Goal: Task Accomplishment & Management: Manage account settings

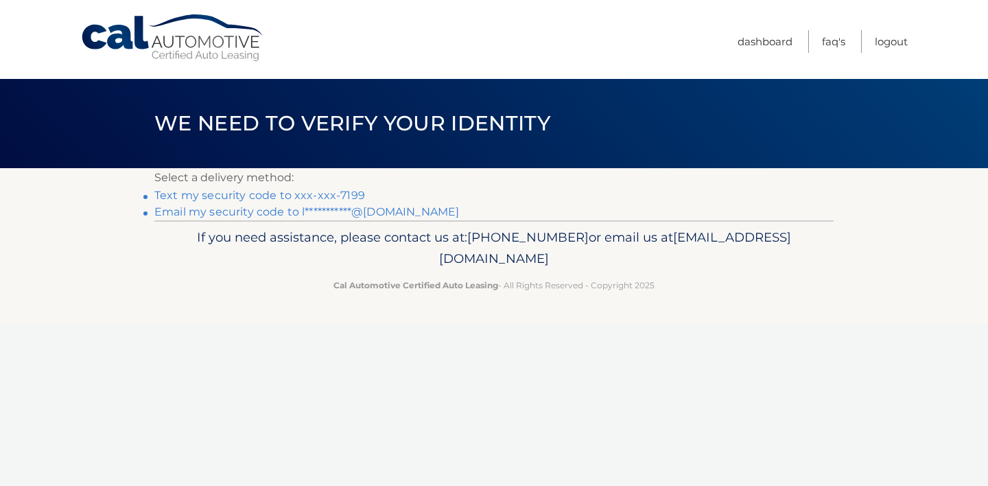
click at [320, 193] on link "Text my security code to xxx-xxx-7199" at bounding box center [259, 195] width 211 height 13
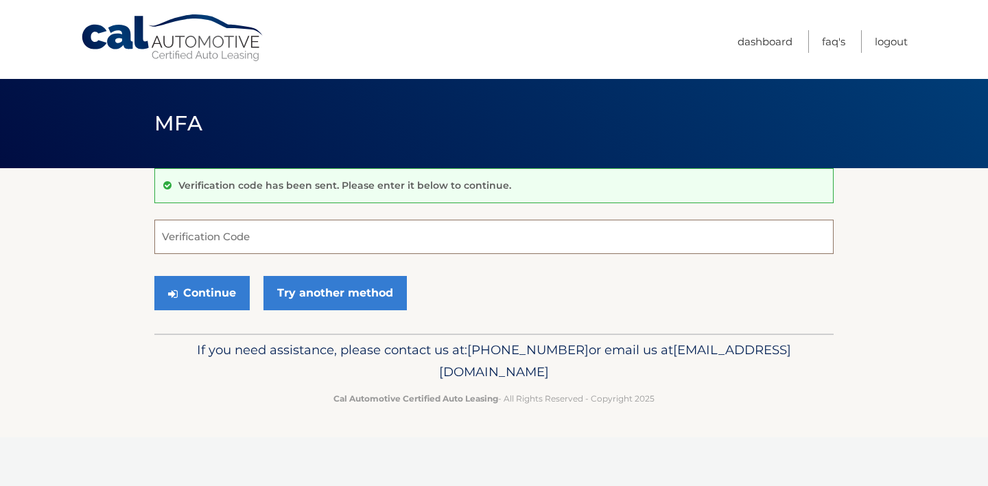
click at [299, 229] on input "Verification Code" at bounding box center [493, 236] width 679 height 34
type input "039641"
click at [212, 282] on button "Continue" at bounding box center [201, 293] width 95 height 34
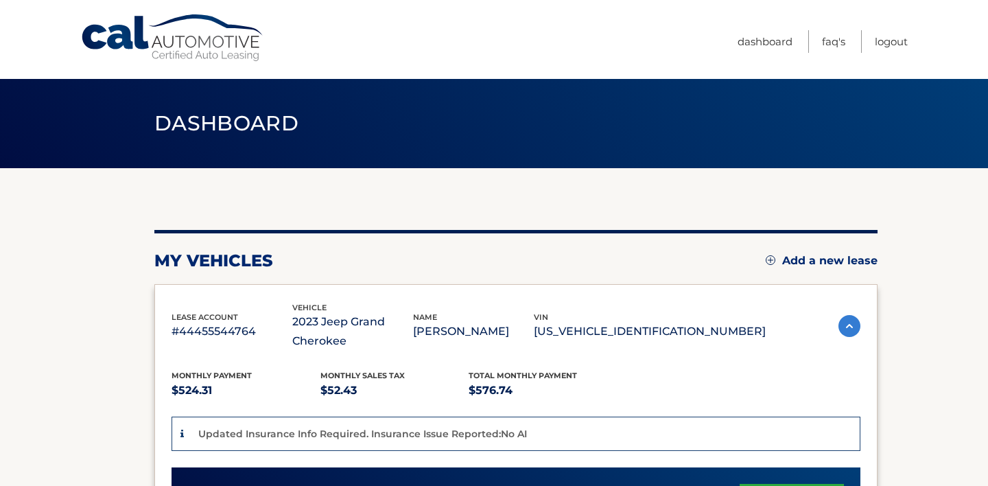
click at [923, 204] on section "my vehicles Add a new lease lease account #44455544764 vehicle 2023 Jeep Grand …" at bounding box center [494, 483] width 988 height 630
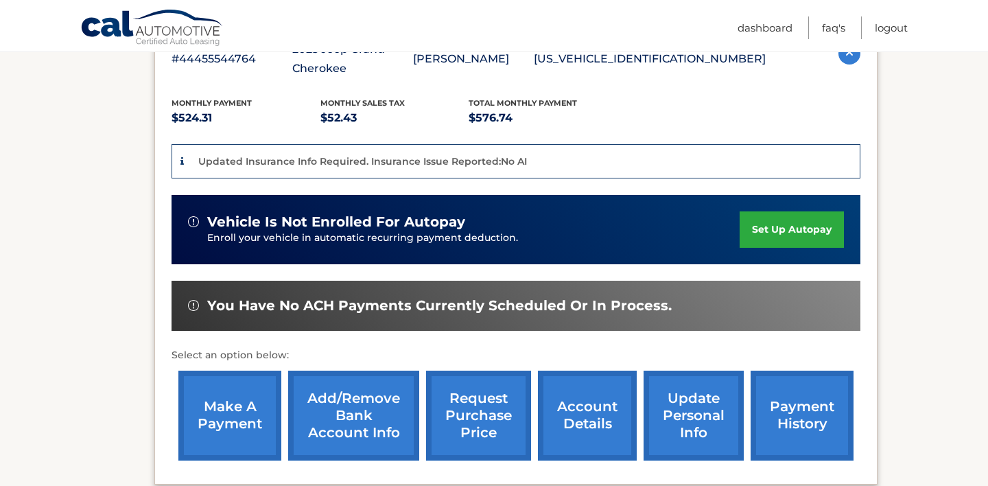
scroll to position [274, 0]
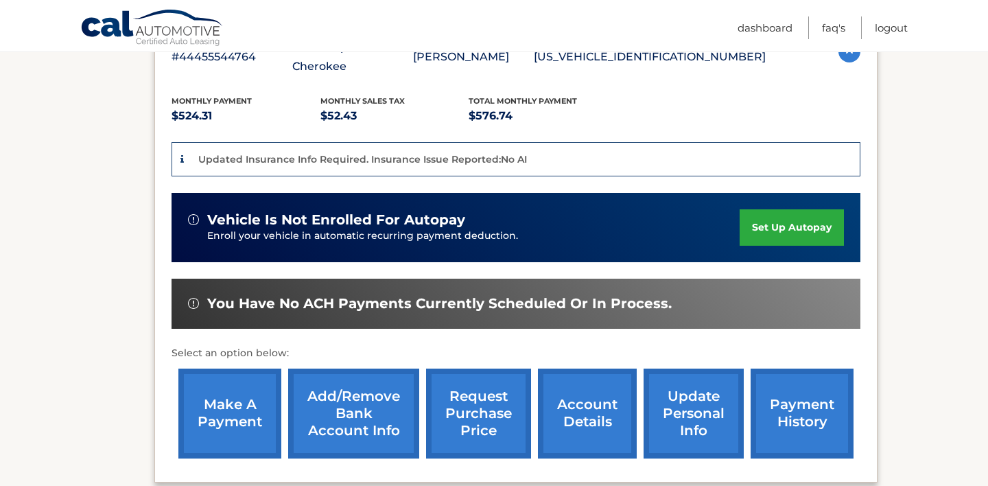
click at [207, 397] on link "make a payment" at bounding box center [229, 413] width 103 height 90
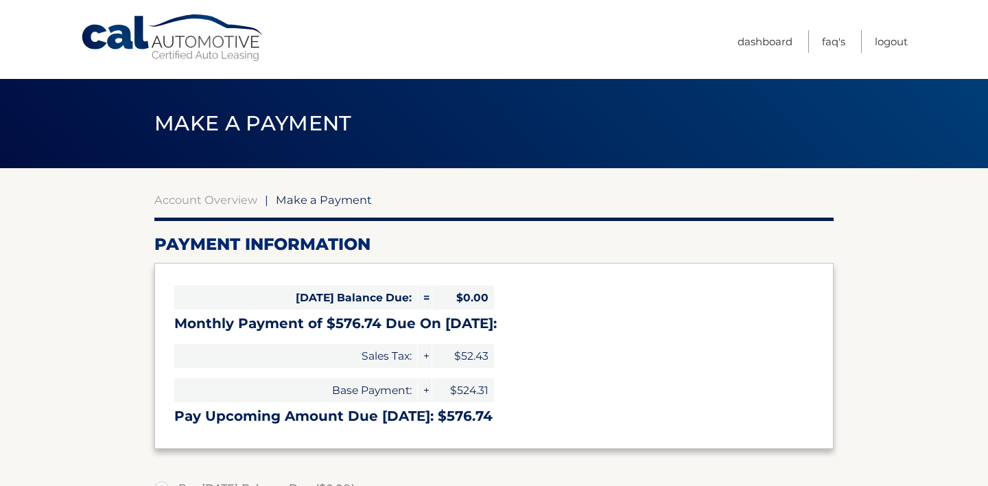
select select "YjlkNTY2NmUtMmFkZi00Y2RmLWJkYzYtNTdlOTcyZTNhMDRi"
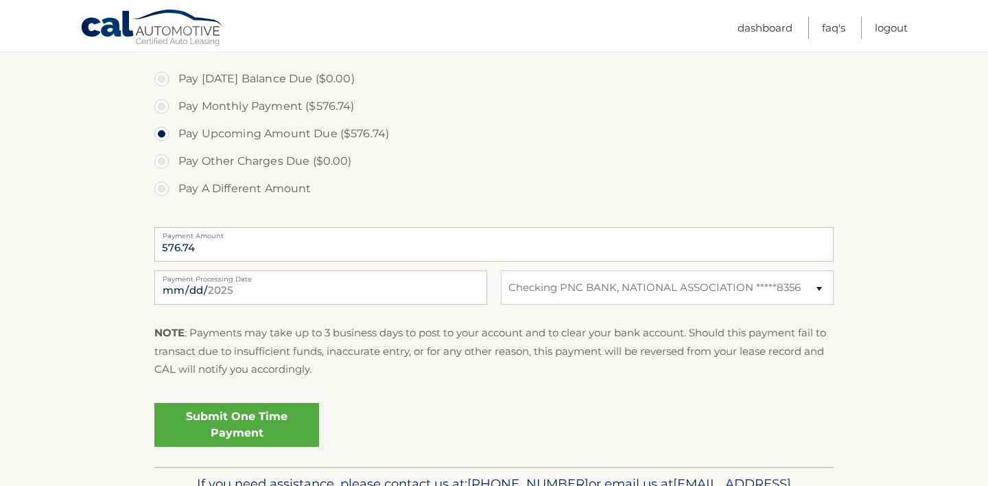
scroll to position [412, 0]
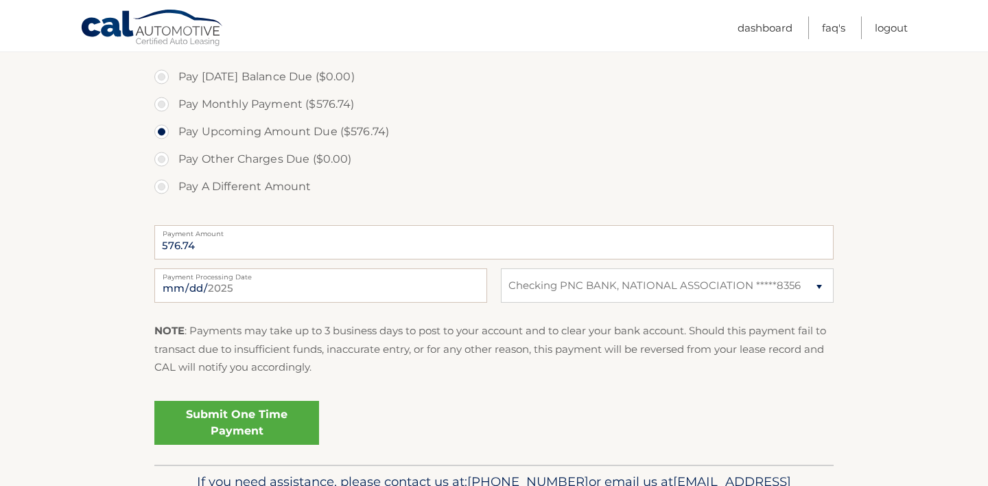
click at [247, 429] on link "Submit One Time Payment" at bounding box center [236, 423] width 165 height 44
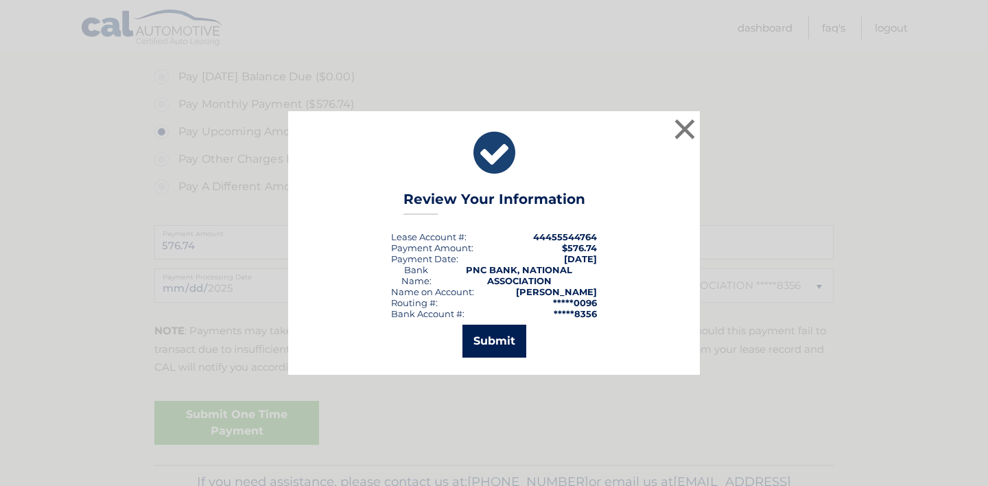
click at [486, 342] on button "Submit" at bounding box center [494, 340] width 64 height 33
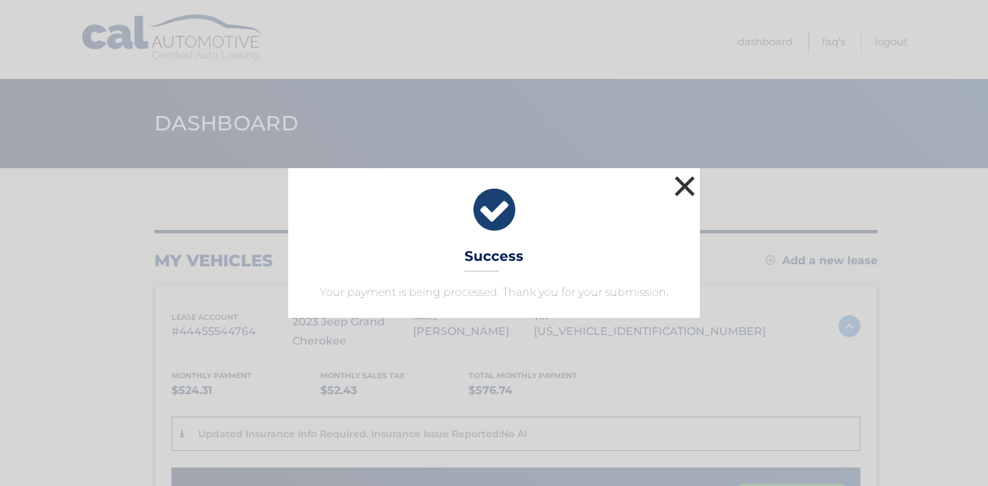
click at [694, 183] on button "×" at bounding box center [684, 185] width 27 height 27
